Goal: Task Accomplishment & Management: Use online tool/utility

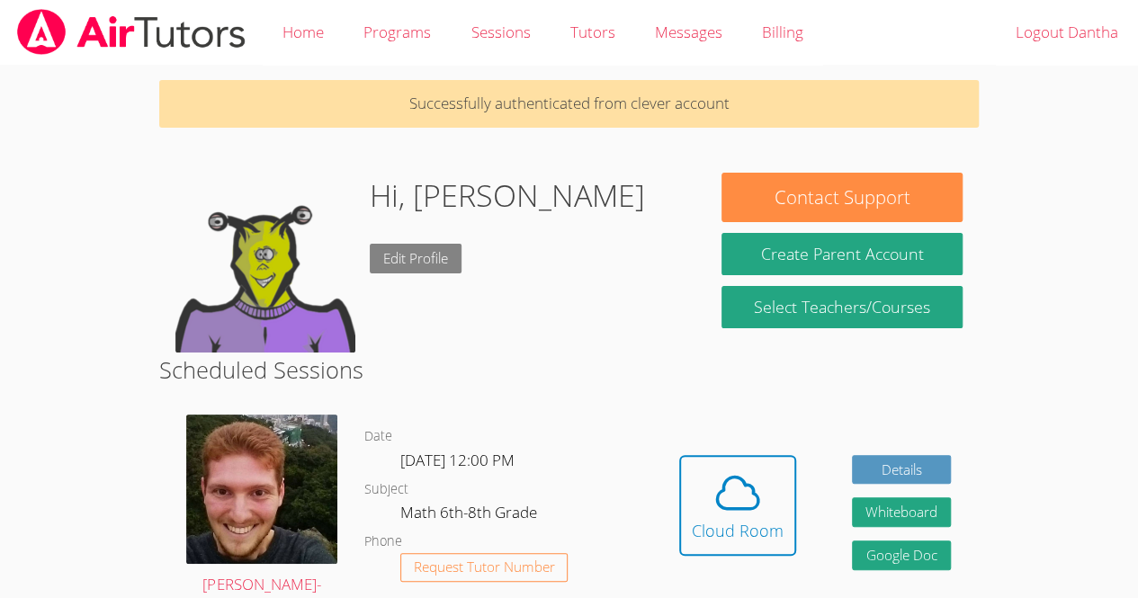
click at [428, 259] on link "Edit Profile" at bounding box center [416, 259] width 92 height 30
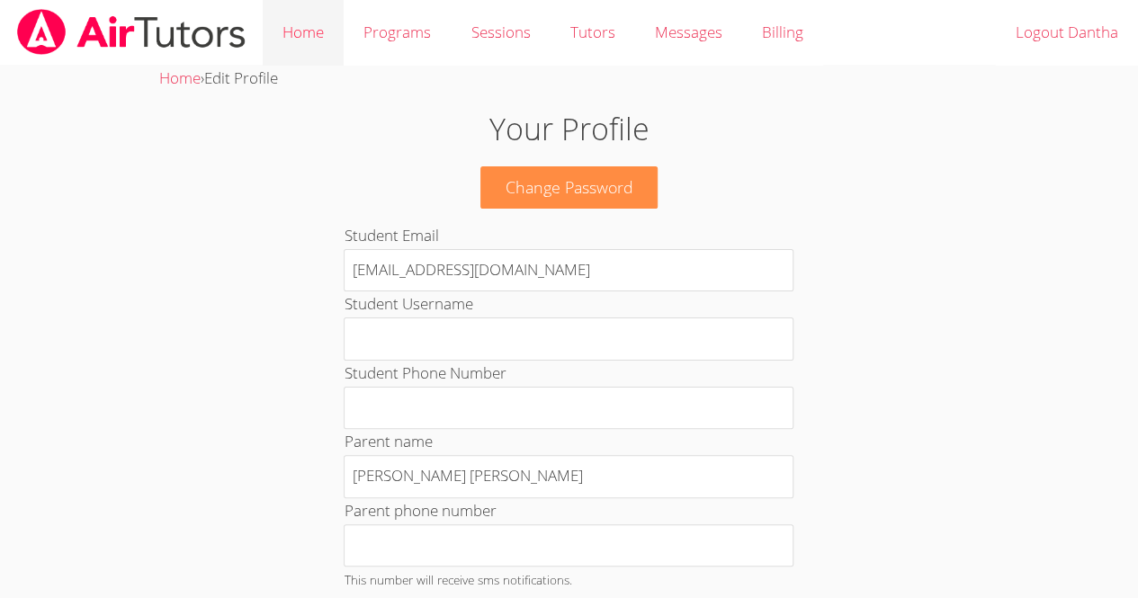
click at [302, 18] on link "Home" at bounding box center [303, 33] width 81 height 66
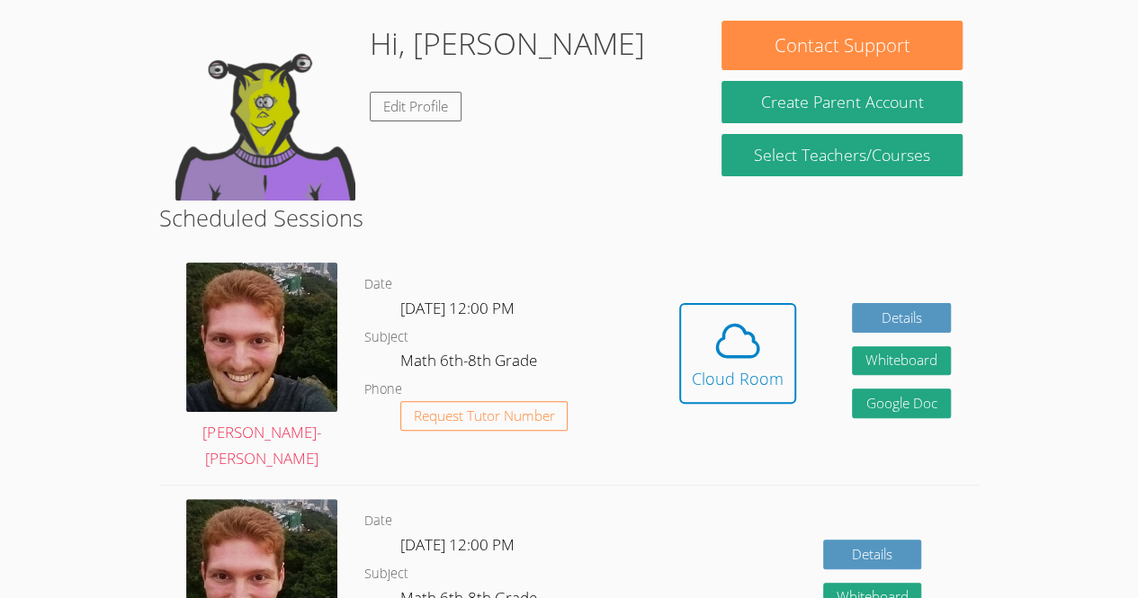
scroll to position [137, 0]
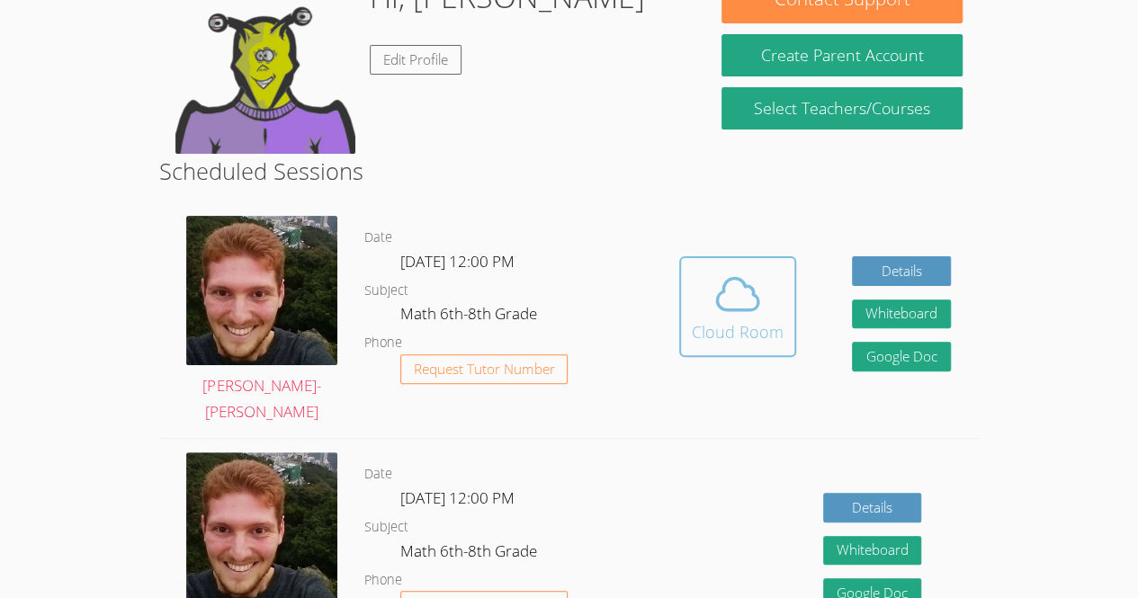
click at [715, 354] on button "Cloud Room" at bounding box center [737, 306] width 117 height 101
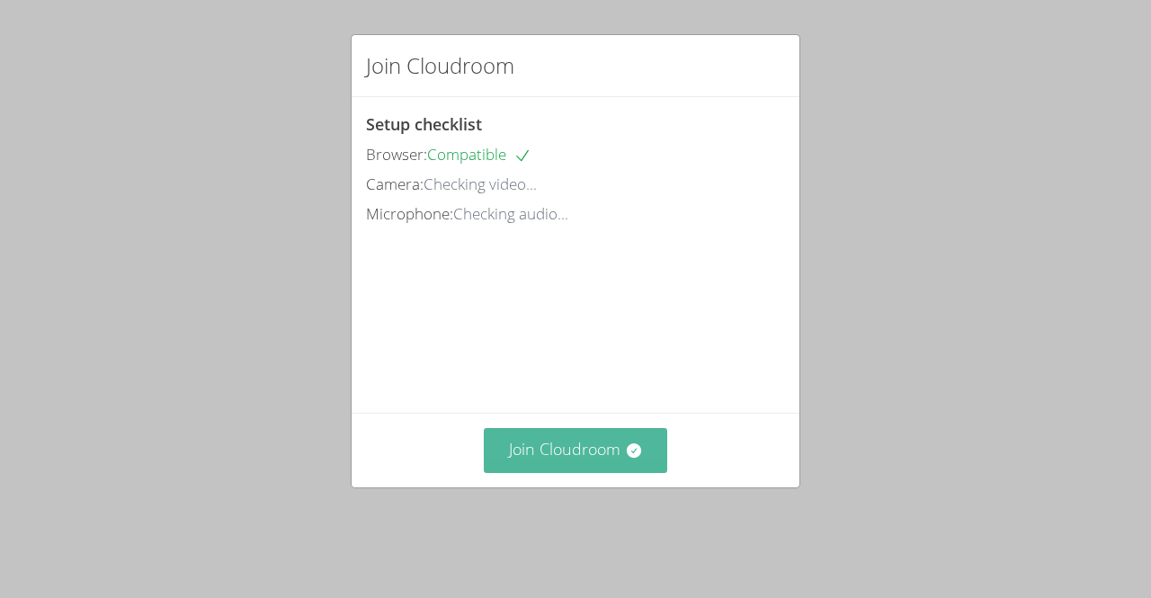
click at [560, 472] on button "Join Cloudroom" at bounding box center [576, 450] width 184 height 44
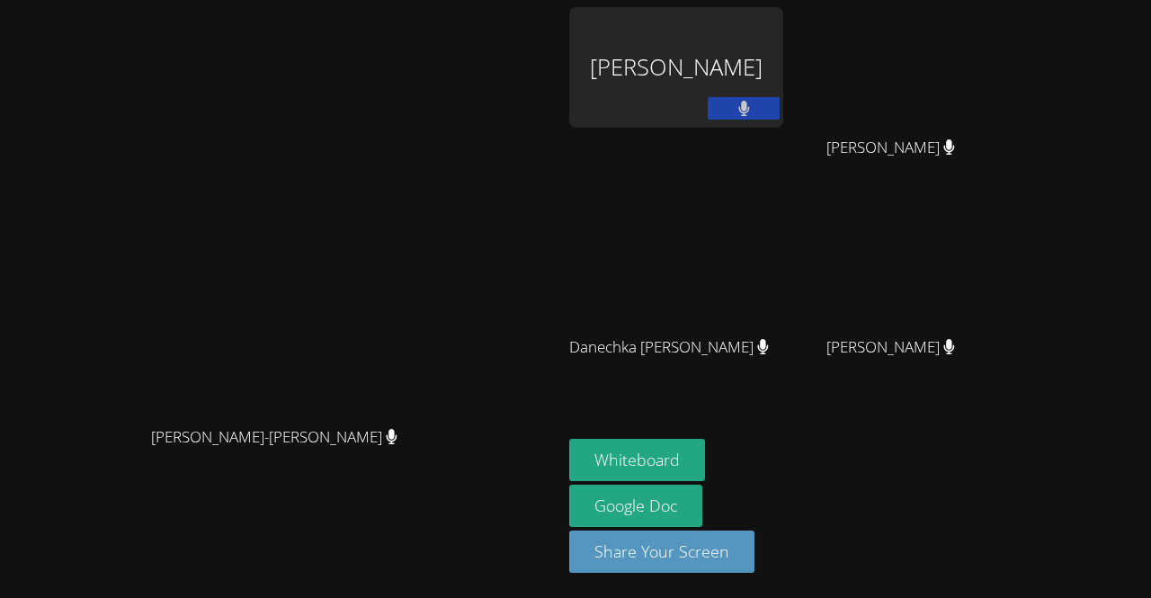
click at [784, 98] on div "Dantha Cetoute" at bounding box center [676, 67] width 214 height 121
click at [780, 112] on button at bounding box center [744, 108] width 72 height 22
click at [780, 110] on button at bounding box center [744, 108] width 72 height 22
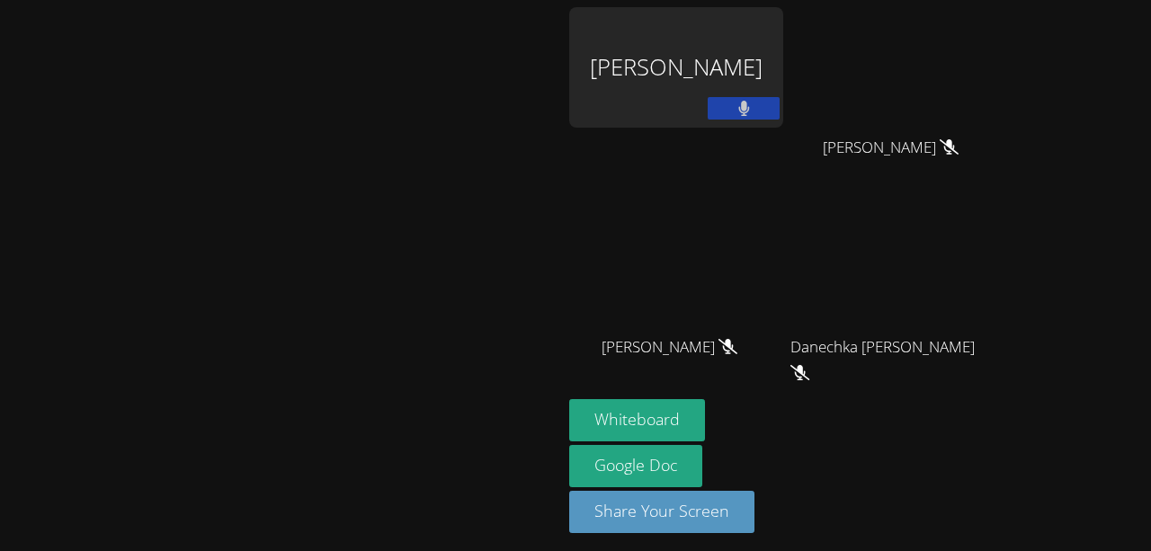
drag, startPoint x: 516, startPoint y: 69, endPoint x: 516, endPoint y: 22, distance: 46.8
click at [516, 22] on div "[PERSON_NAME]-[PERSON_NAME]" at bounding box center [281, 279] width 548 height 544
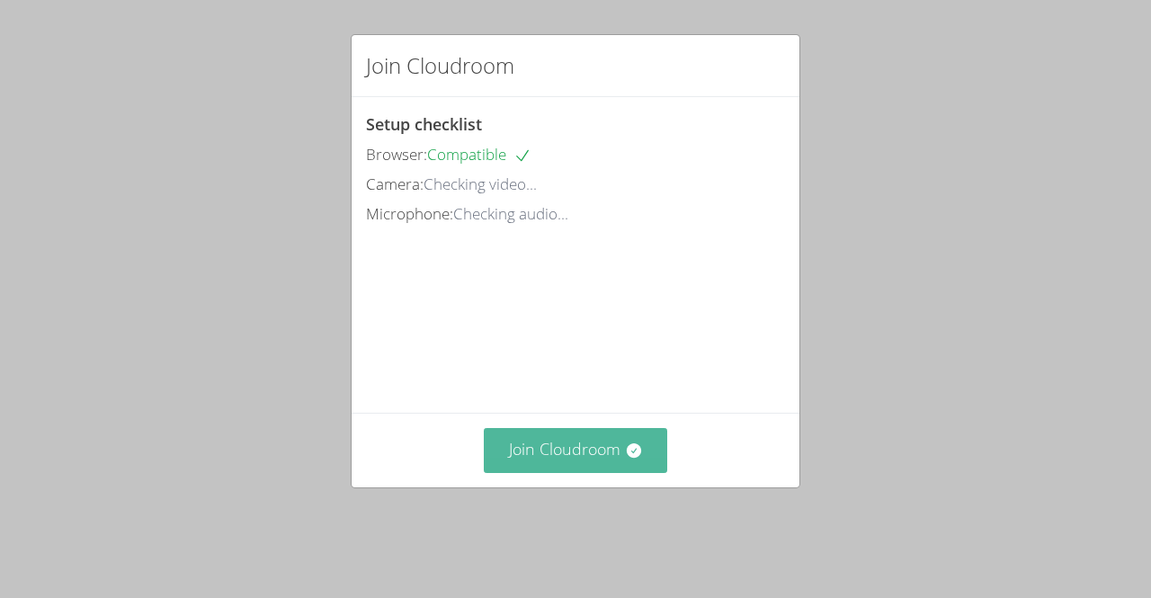
click at [542, 472] on button "Join Cloudroom" at bounding box center [576, 450] width 184 height 44
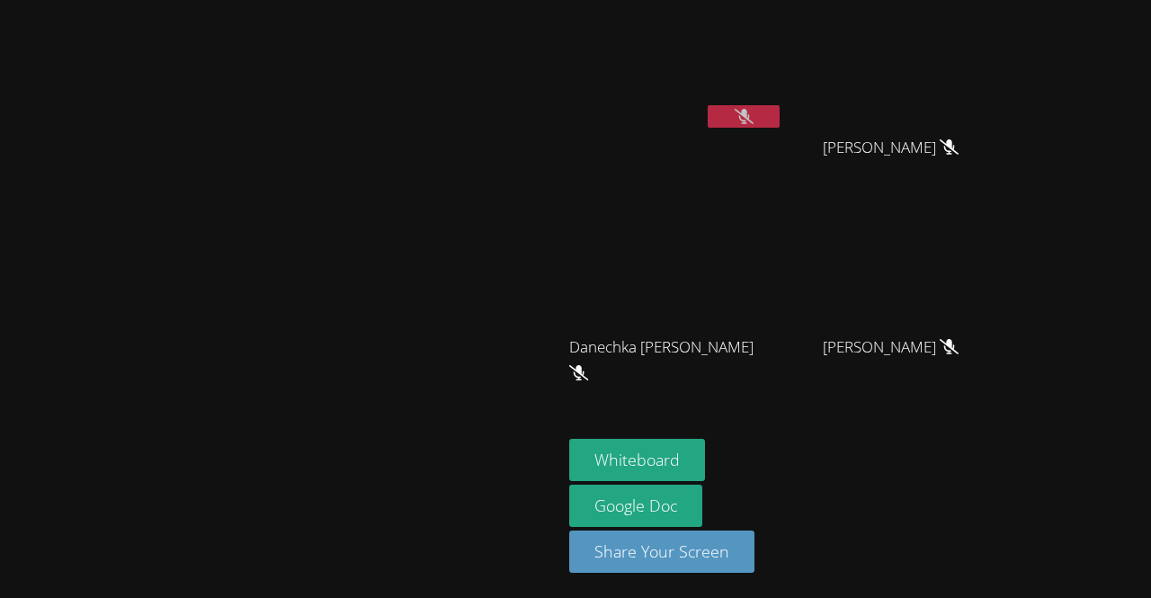
click at [754, 115] on icon at bounding box center [744, 116] width 19 height 15
click at [750, 115] on icon at bounding box center [745, 116] width 12 height 15
click at [708, 105] on button at bounding box center [744, 116] width 72 height 22
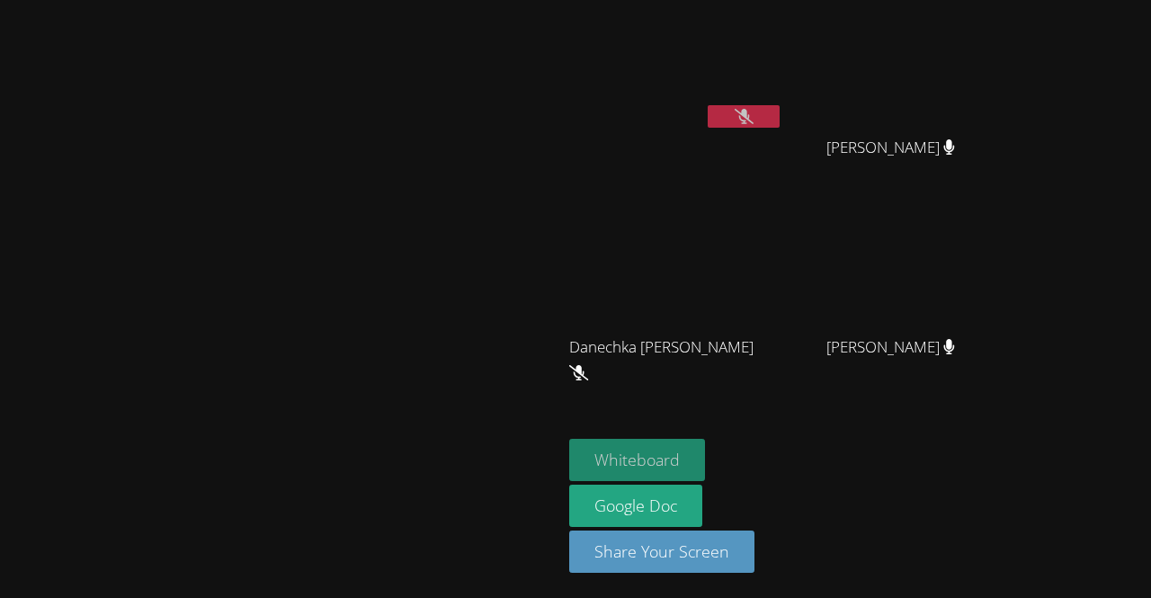
click at [705, 459] on button "Whiteboard" at bounding box center [637, 460] width 136 height 42
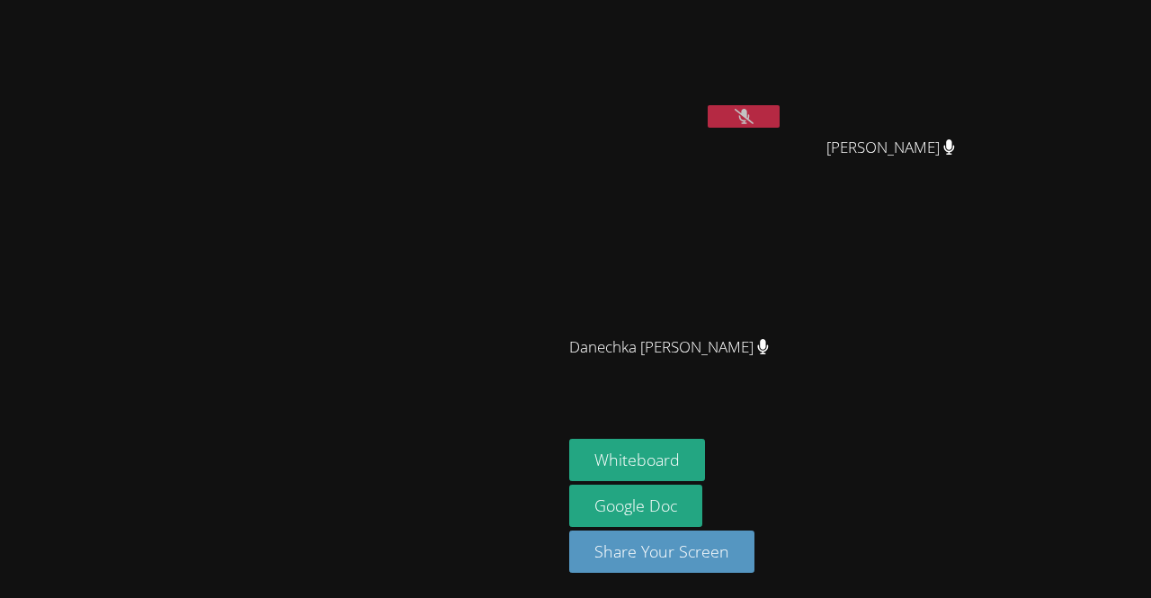
click at [754, 114] on icon at bounding box center [744, 116] width 19 height 15
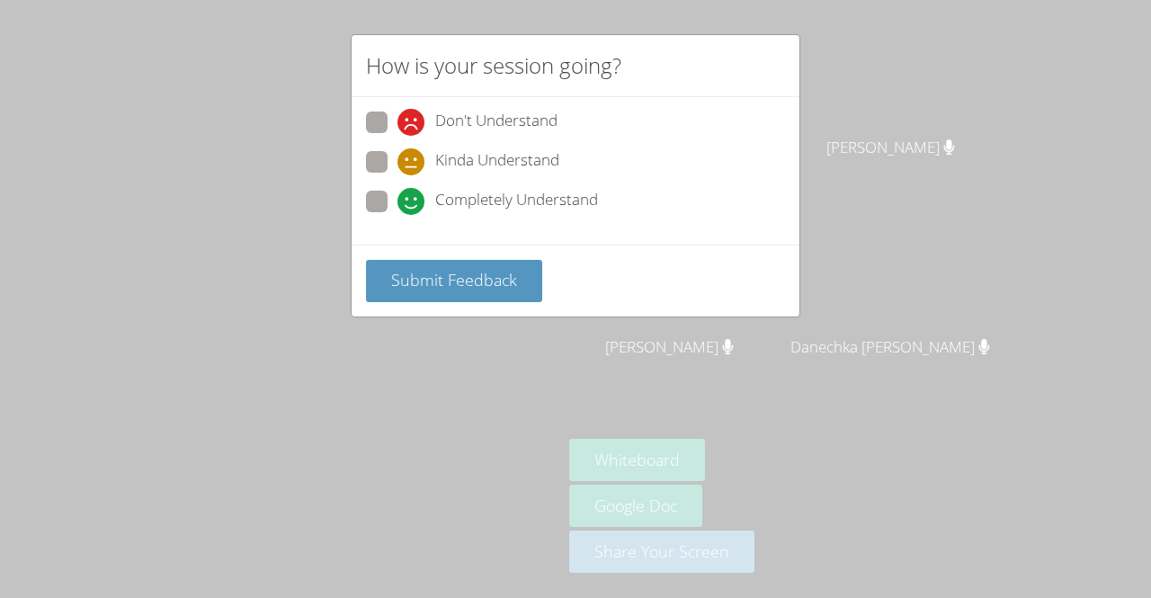
click at [550, 199] on span "Completely Understand" at bounding box center [516, 201] width 163 height 27
click at [413, 199] on input "Completely Understand" at bounding box center [405, 198] width 15 height 15
radio input "true"
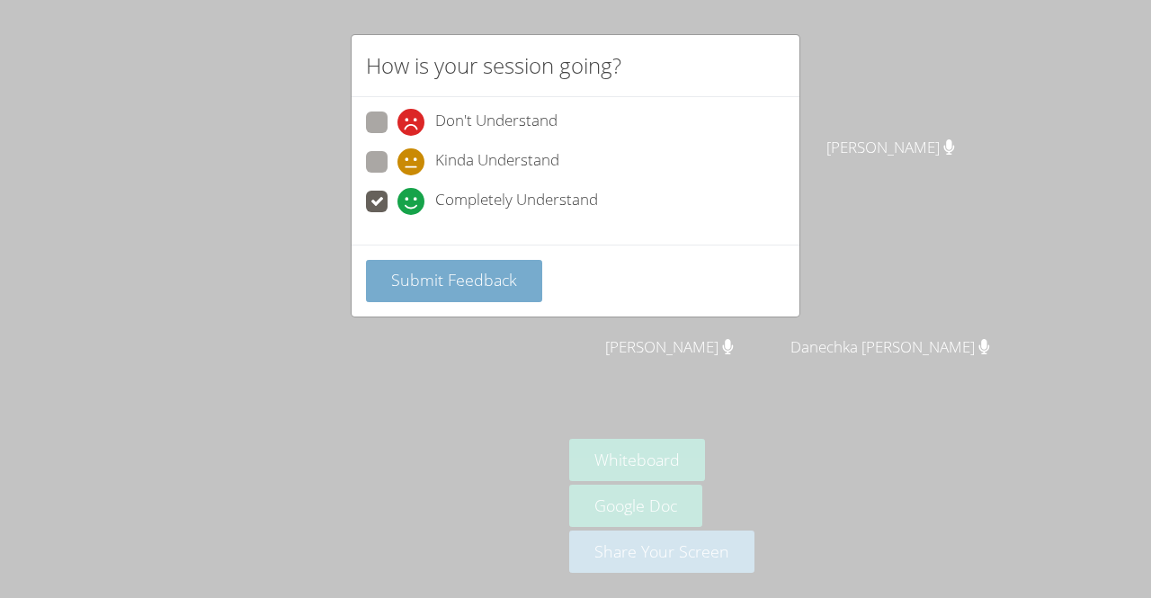
click at [506, 264] on button "Submit Feedback" at bounding box center [454, 281] width 176 height 42
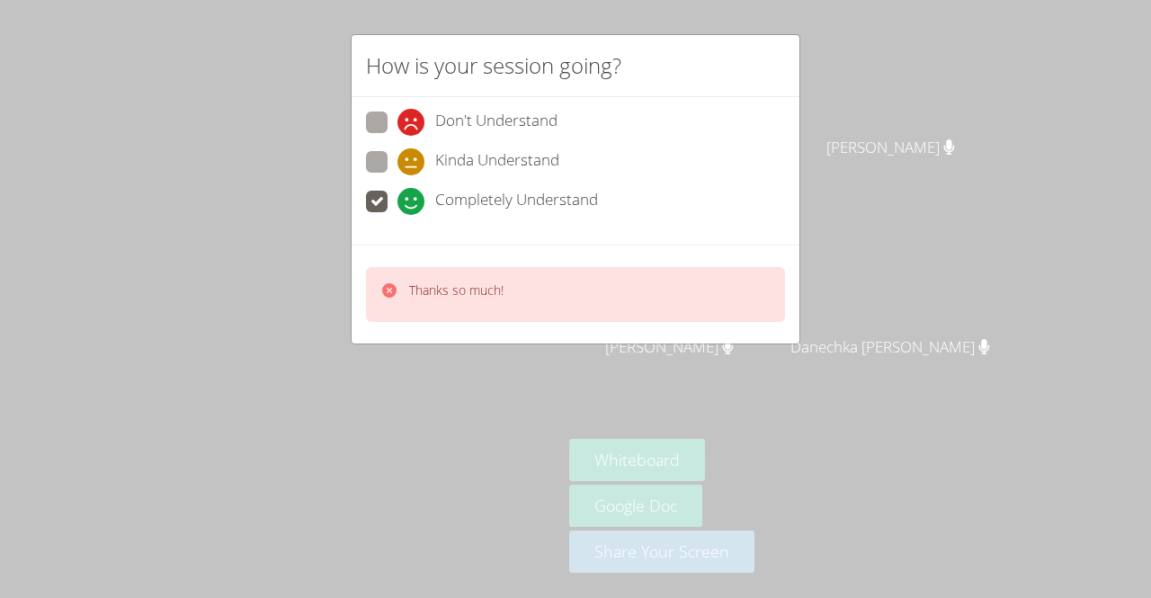
click at [676, 363] on div "How is your session going? Don't Understand Kinda Understand Completely Underst…" at bounding box center [575, 299] width 1151 height 598
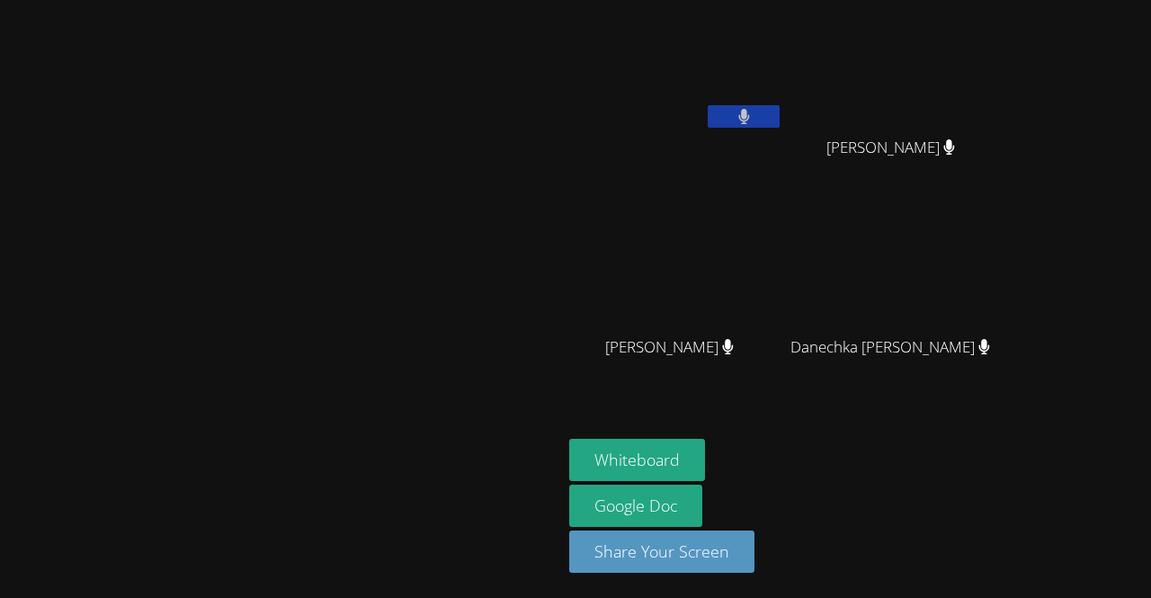
click at [784, 282] on video at bounding box center [676, 267] width 214 height 121
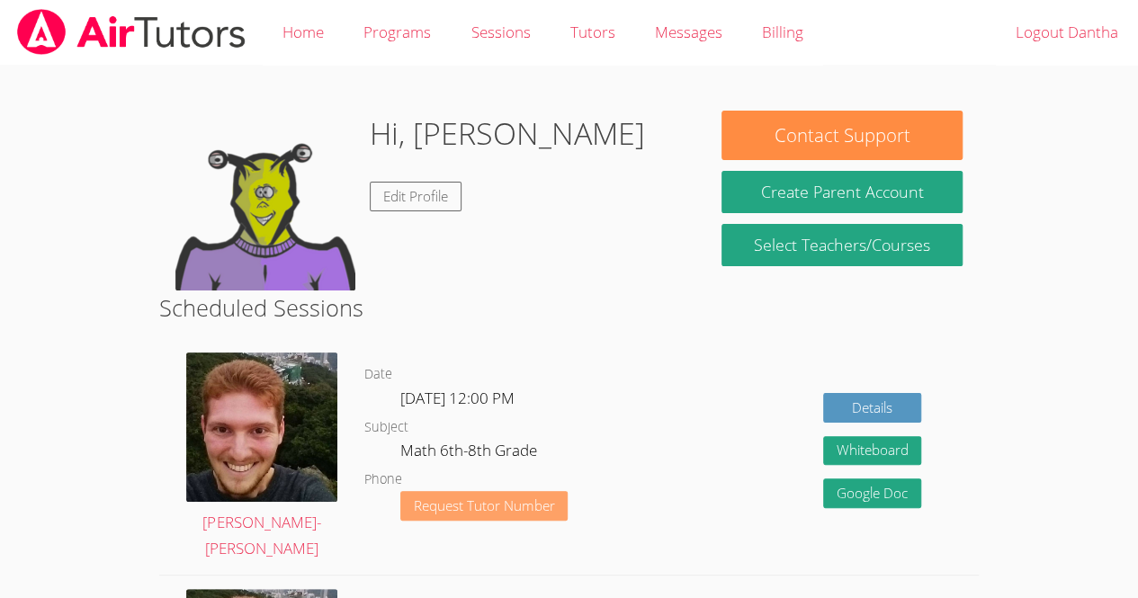
click at [509, 510] on span "Request Tutor Number" at bounding box center [484, 505] width 141 height 13
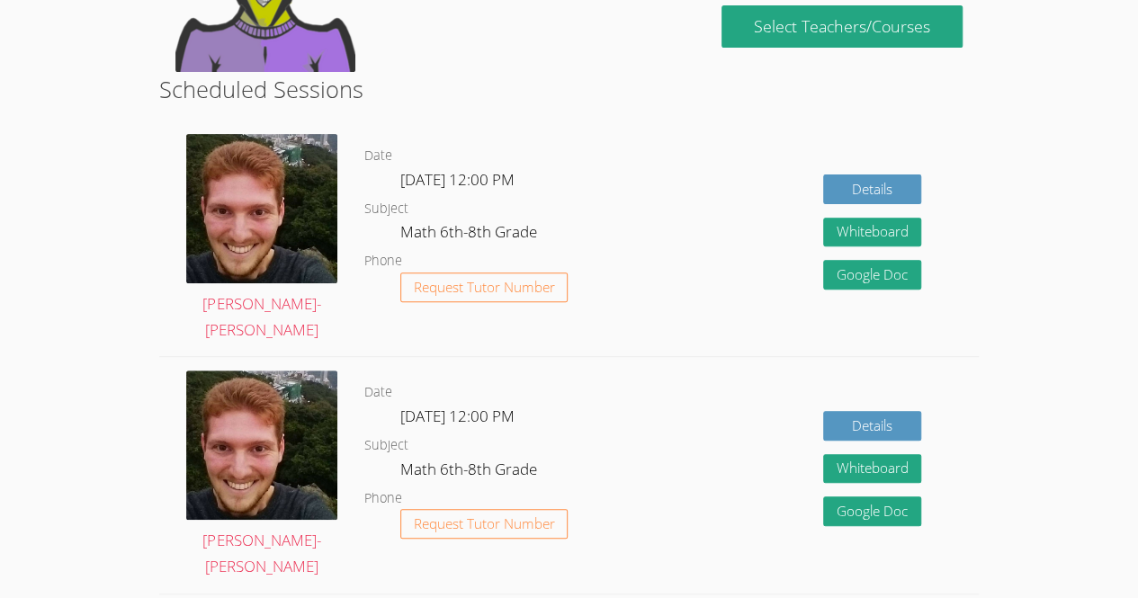
scroll to position [219, 0]
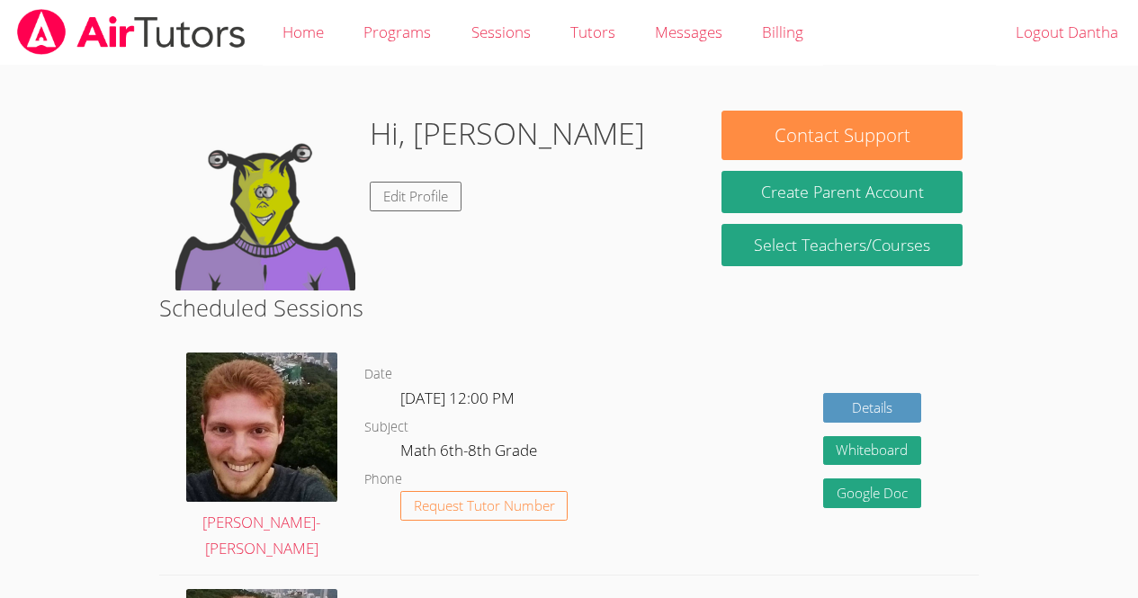
scroll to position [137, 0]
